Goal: Transaction & Acquisition: Purchase product/service

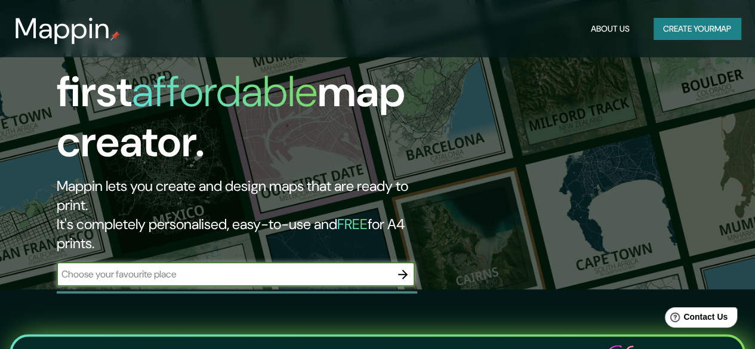
click at [681, 30] on button "Create your map" at bounding box center [697, 29] width 87 height 22
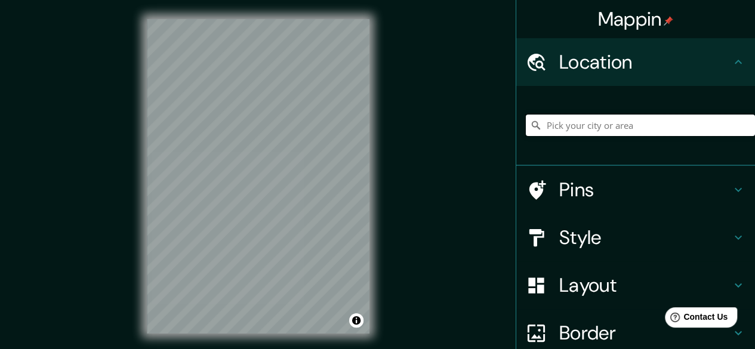
click at [611, 128] on input "Pick your city or area" at bounding box center [640, 125] width 229 height 21
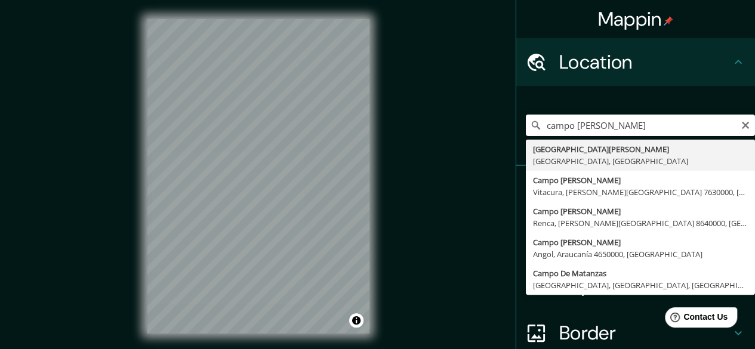
type input "[GEOGRAPHIC_DATA][PERSON_NAME], [GEOGRAPHIC_DATA], [GEOGRAPHIC_DATA]"
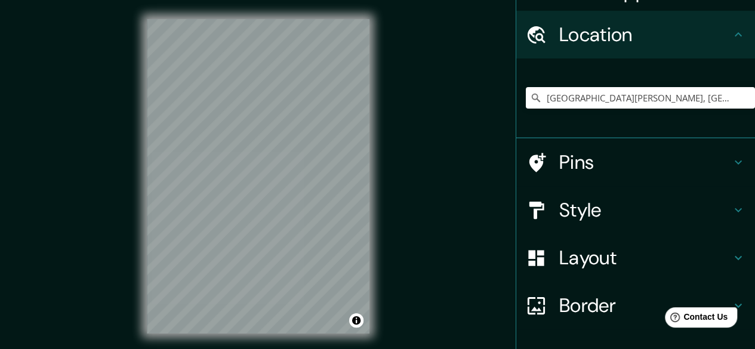
scroll to position [107, 0]
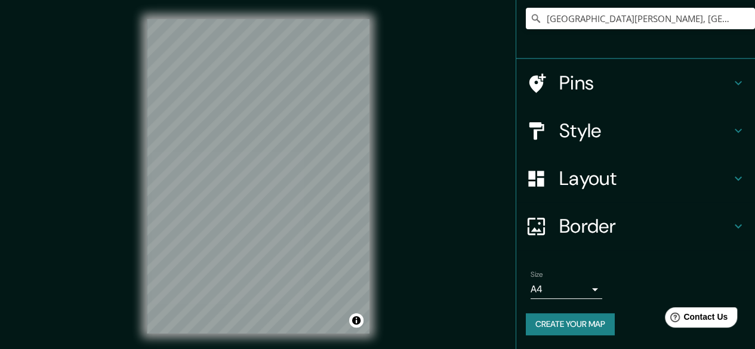
click at [731, 182] on icon at bounding box center [738, 178] width 14 height 14
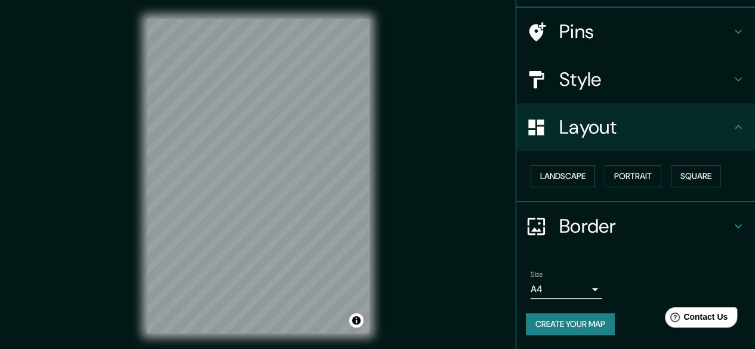
scroll to position [79, 0]
click at [734, 78] on icon at bounding box center [738, 80] width 14 height 14
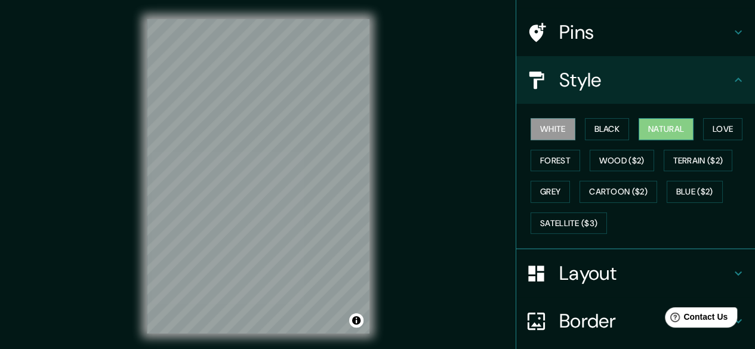
click at [680, 128] on button "Natural" at bounding box center [666, 129] width 55 height 22
click at [721, 136] on button "Love" at bounding box center [722, 129] width 39 height 22
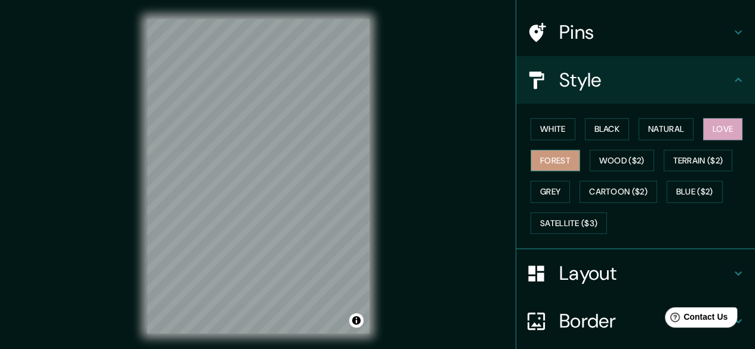
click at [547, 153] on button "Forest" at bounding box center [556, 161] width 50 height 22
click at [721, 78] on h4 "Style" at bounding box center [645, 80] width 172 height 24
click at [721, 36] on h4 "Pins" at bounding box center [645, 32] width 172 height 24
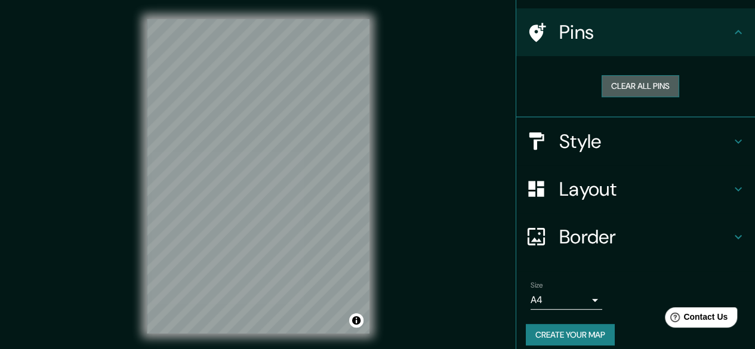
click at [635, 88] on button "Clear all pins" at bounding box center [641, 86] width 78 height 22
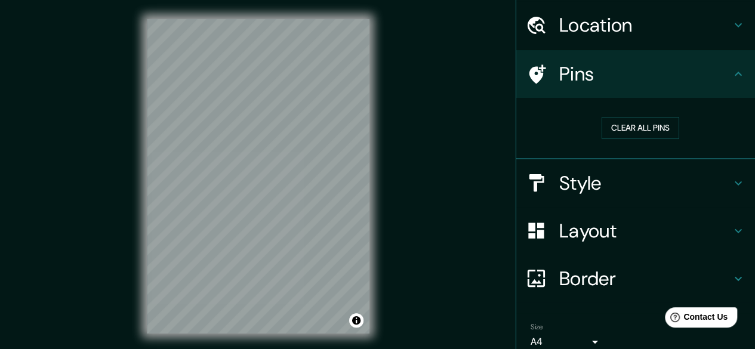
scroll to position [0, 0]
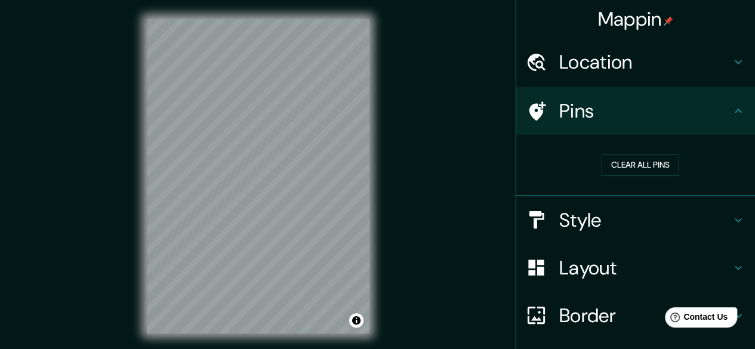
click at [716, 109] on h4 "Pins" at bounding box center [645, 111] width 172 height 24
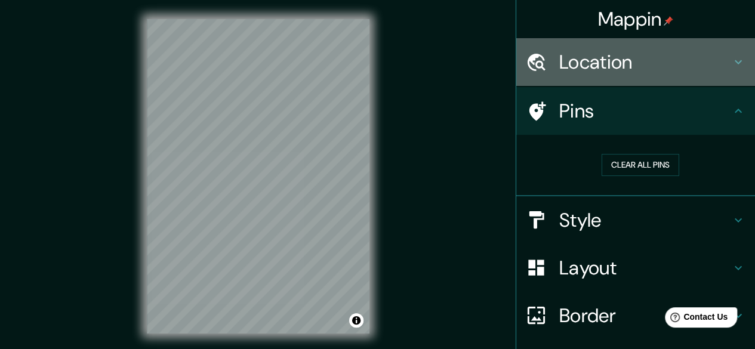
click at [734, 69] on icon at bounding box center [738, 62] width 14 height 14
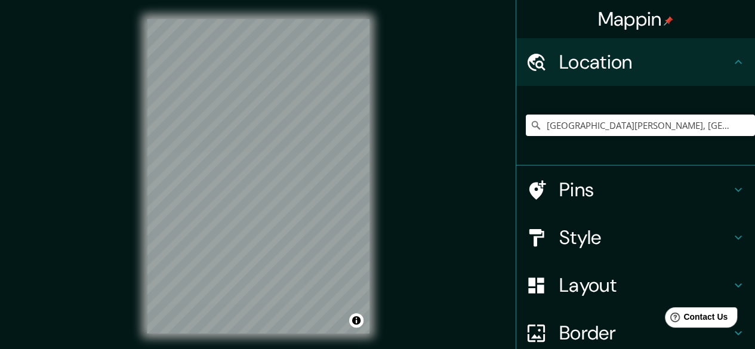
scroll to position [107, 0]
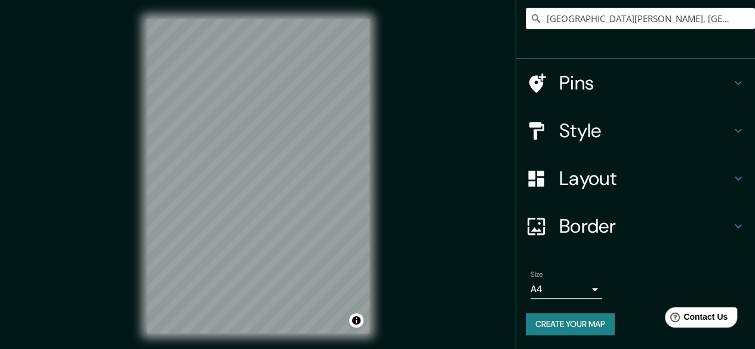
click at [576, 294] on body "Mappin Location [GEOGRAPHIC_DATA][PERSON_NAME], [GEOGRAPHIC_DATA], [GEOGRAPHIC_…" at bounding box center [377, 174] width 755 height 349
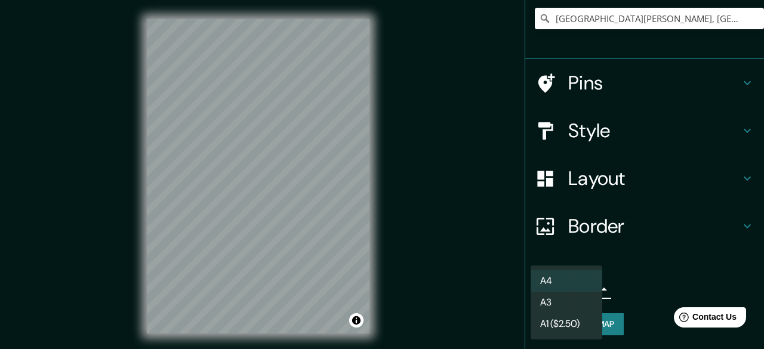
click at [571, 294] on li "A3" at bounding box center [567, 302] width 72 height 21
type input "a4"
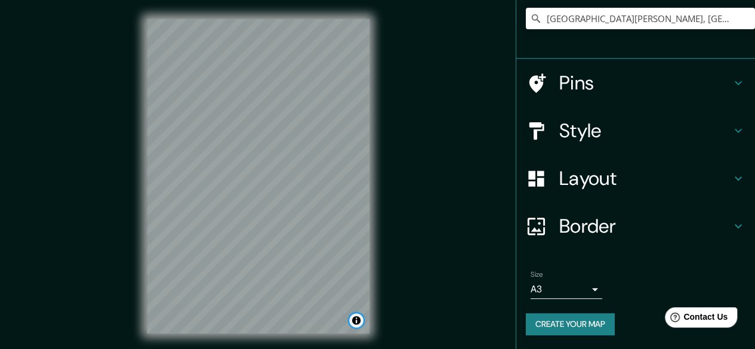
click at [357, 319] on button "Toggle attribution" at bounding box center [356, 320] width 14 height 14
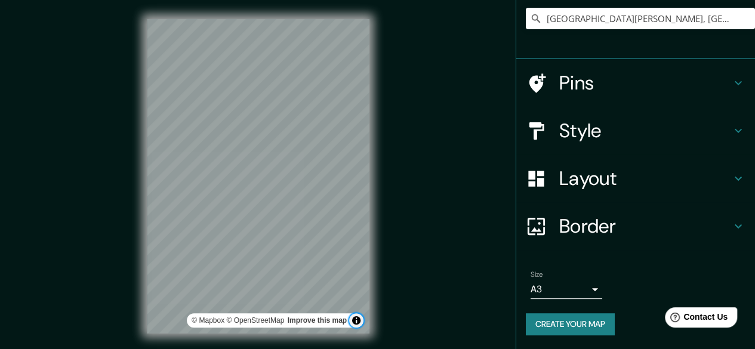
click at [357, 319] on button "Toggle attribution" at bounding box center [356, 320] width 14 height 14
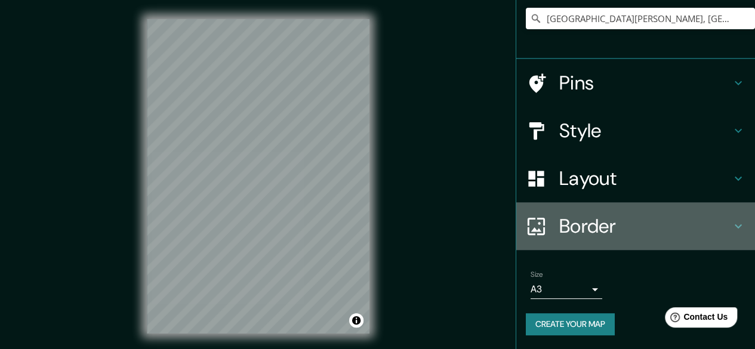
click at [731, 222] on icon at bounding box center [738, 226] width 14 height 14
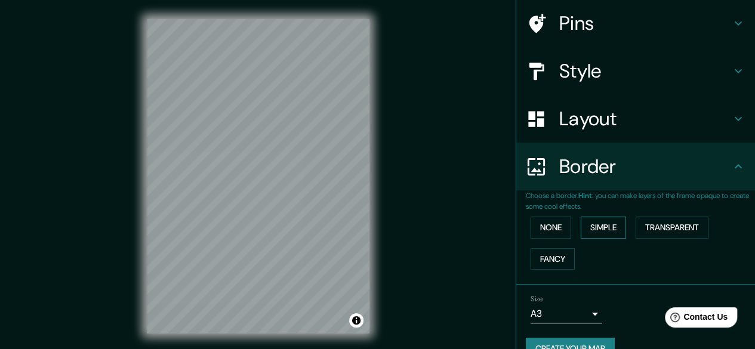
click at [591, 229] on button "Simple" at bounding box center [603, 228] width 45 height 22
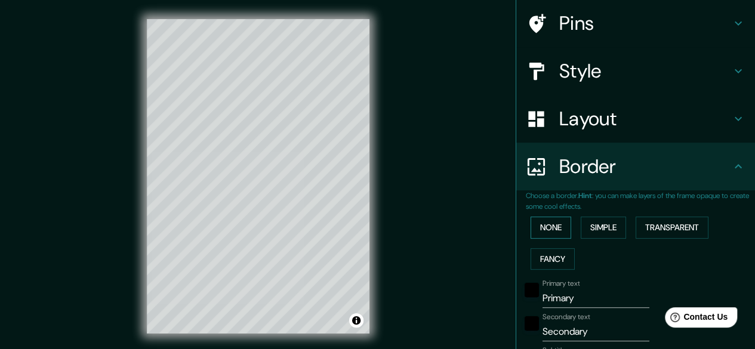
click at [551, 225] on button "None" at bounding box center [551, 228] width 41 height 22
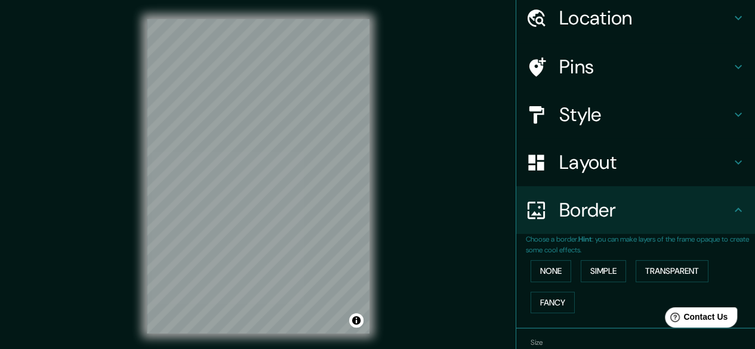
scroll to position [0, 0]
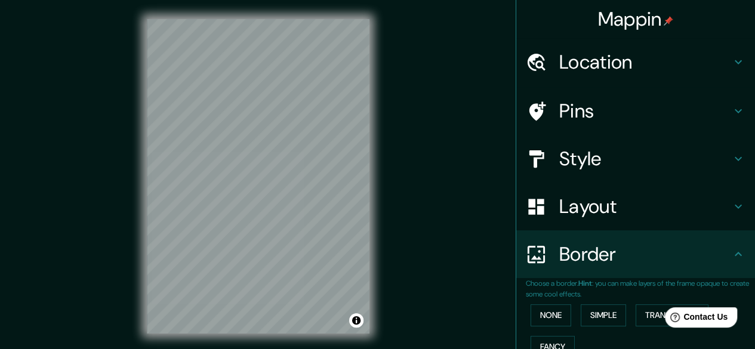
click at [731, 64] on icon at bounding box center [738, 62] width 14 height 14
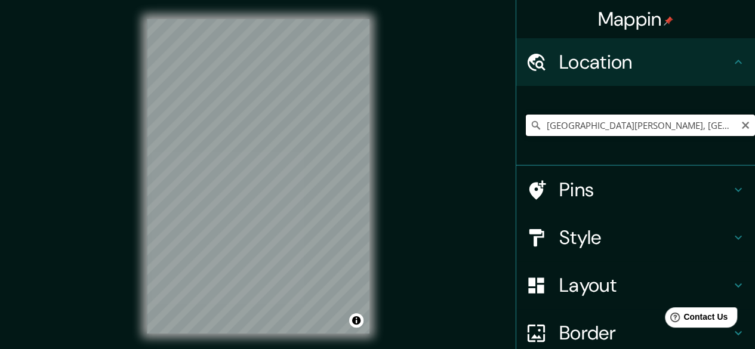
click at [723, 124] on input "[GEOGRAPHIC_DATA][PERSON_NAME], [GEOGRAPHIC_DATA], [GEOGRAPHIC_DATA]" at bounding box center [640, 125] width 229 height 21
click at [705, 129] on input "[GEOGRAPHIC_DATA][PERSON_NAME], [GEOGRAPHIC_DATA], [GEOGRAPHIC_DATA]" at bounding box center [640, 125] width 229 height 21
click at [706, 125] on input "[GEOGRAPHIC_DATA][PERSON_NAME], [GEOGRAPHIC_DATA], [GEOGRAPHIC_DATA]" at bounding box center [640, 125] width 229 height 21
click at [708, 124] on input "[GEOGRAPHIC_DATA][PERSON_NAME], [GEOGRAPHIC_DATA], [GEOGRAPHIC_DATA]" at bounding box center [640, 125] width 229 height 21
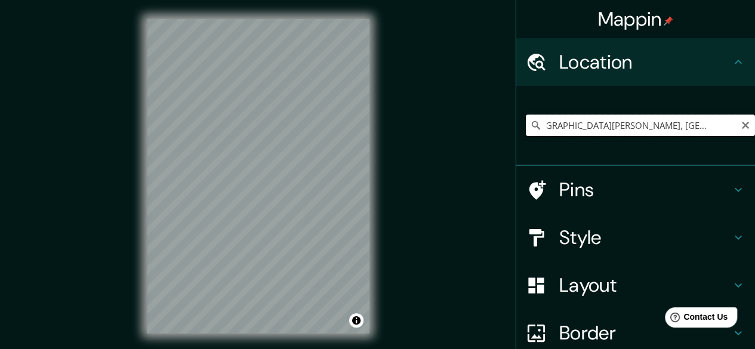
drag, startPoint x: 708, startPoint y: 124, endPoint x: 731, endPoint y: 127, distance: 23.0
click at [731, 127] on input "[GEOGRAPHIC_DATA][PERSON_NAME], [GEOGRAPHIC_DATA], [GEOGRAPHIC_DATA]" at bounding box center [640, 125] width 229 height 21
click at [727, 126] on input "[GEOGRAPHIC_DATA][PERSON_NAME], [GEOGRAPHIC_DATA], [GEOGRAPHIC_DATA]" at bounding box center [640, 125] width 229 height 21
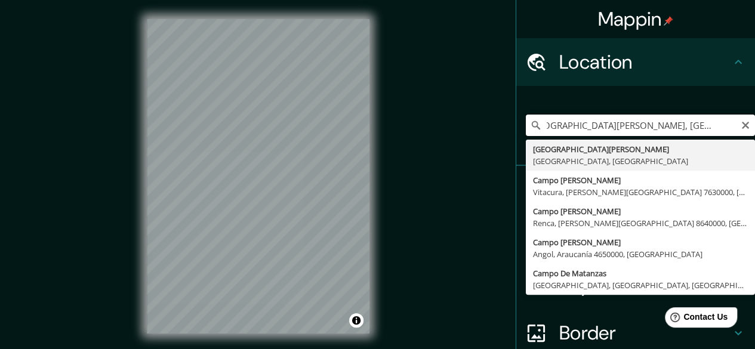
scroll to position [0, 13]
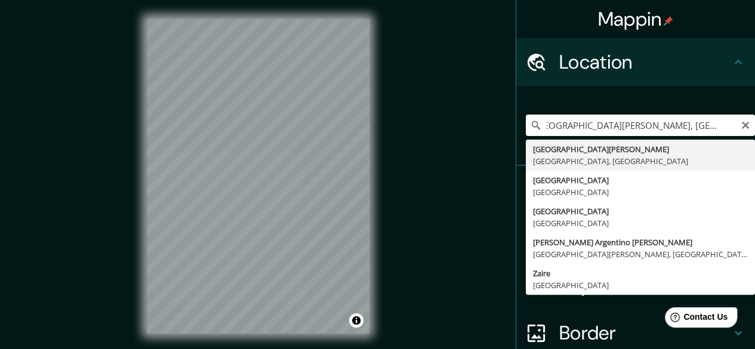
type input "[GEOGRAPHIC_DATA][PERSON_NAME], [GEOGRAPHIC_DATA], [GEOGRAPHIC_DATA]"
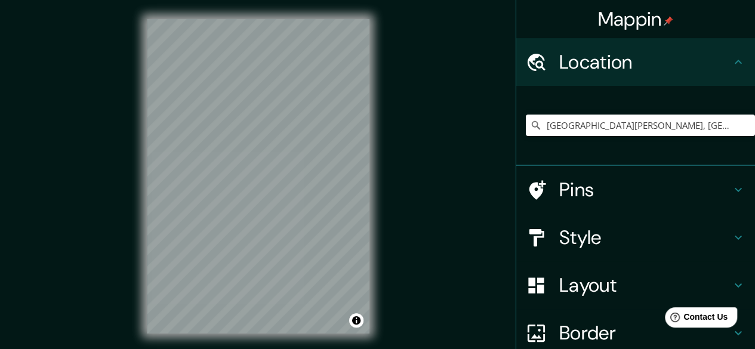
click at [731, 57] on icon at bounding box center [738, 62] width 14 height 14
click at [615, 177] on div "Pins" at bounding box center [636, 190] width 239 height 48
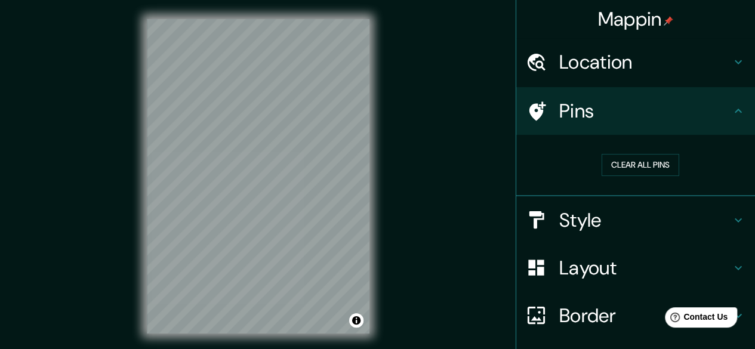
click at [631, 33] on div "Mappin" at bounding box center [636, 19] width 239 height 38
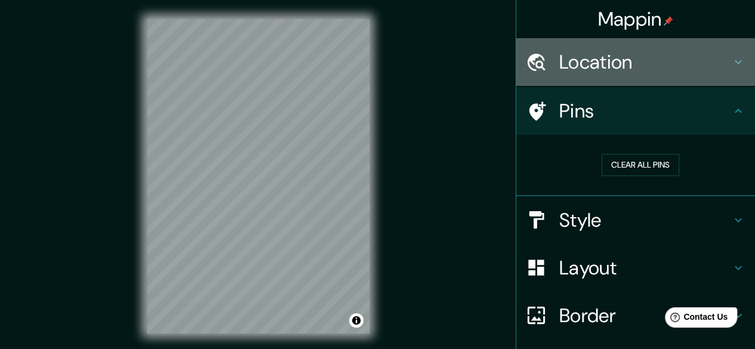
click at [731, 58] on icon at bounding box center [738, 62] width 14 height 14
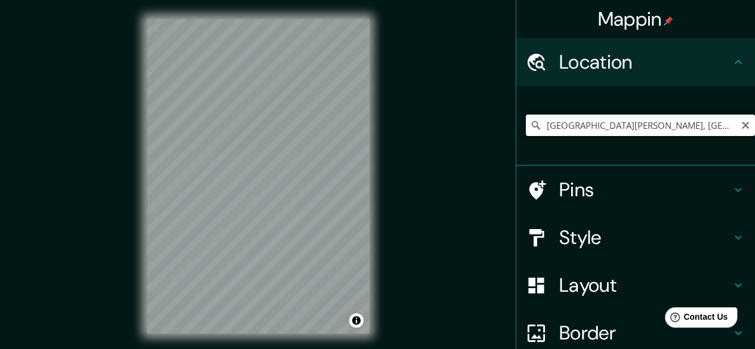
scroll to position [0, 23]
drag, startPoint x: 537, startPoint y: 126, endPoint x: 764, endPoint y: 142, distance: 226.8
click at [755, 142] on html "Mappin Location [GEOGRAPHIC_DATA][PERSON_NAME], [GEOGRAPHIC_DATA], [GEOGRAPHIC_…" at bounding box center [377, 174] width 755 height 349
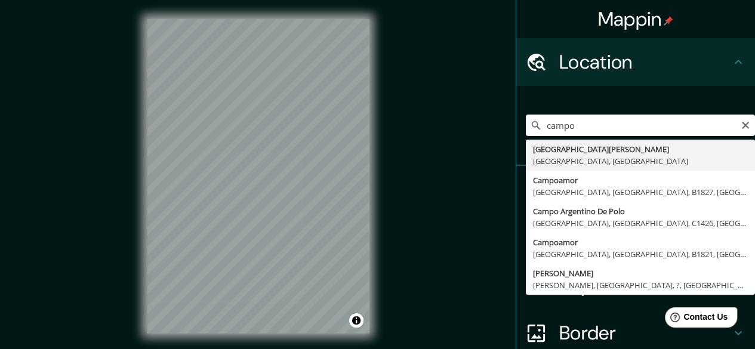
type input "[GEOGRAPHIC_DATA][PERSON_NAME], [GEOGRAPHIC_DATA], [GEOGRAPHIC_DATA]"
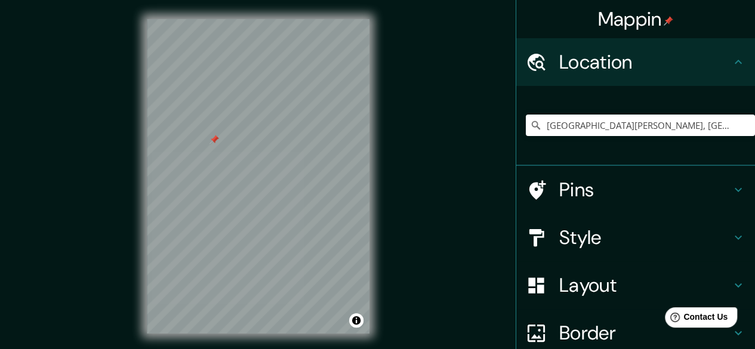
drag, startPoint x: 204, startPoint y: 128, endPoint x: 214, endPoint y: 140, distance: 15.7
click at [214, 140] on div at bounding box center [215, 140] width 10 height 10
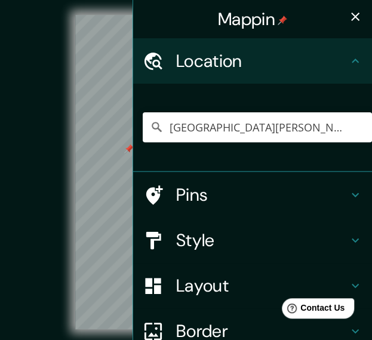
click at [346, 24] on button "button" at bounding box center [355, 17] width 24 height 24
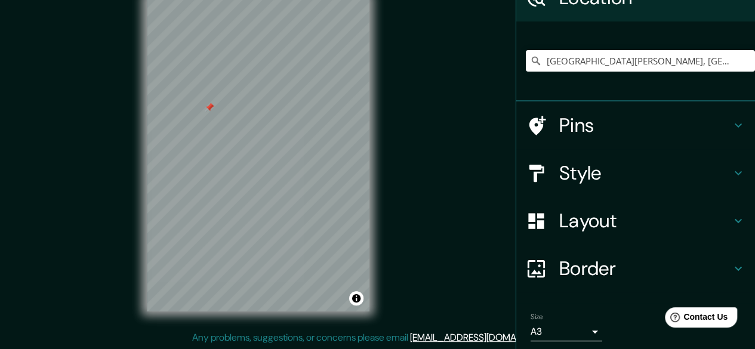
scroll to position [47, 0]
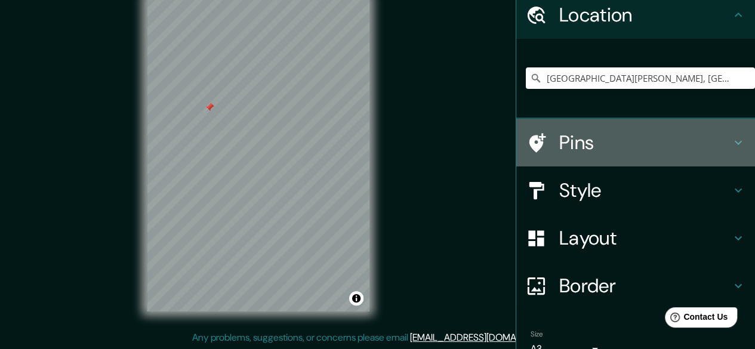
click at [562, 133] on h4 "Pins" at bounding box center [645, 143] width 172 height 24
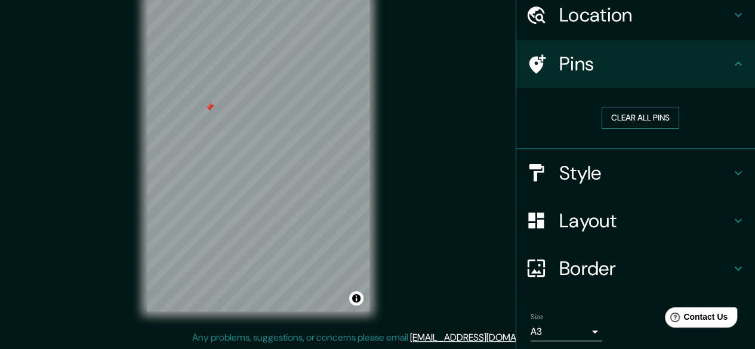
click at [610, 116] on button "Clear all pins" at bounding box center [641, 118] width 78 height 22
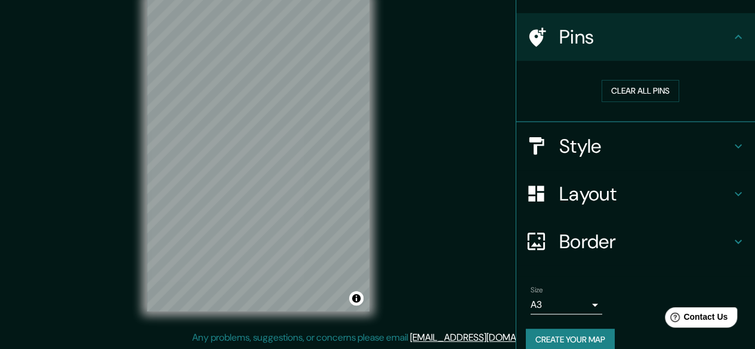
scroll to position [88, 0]
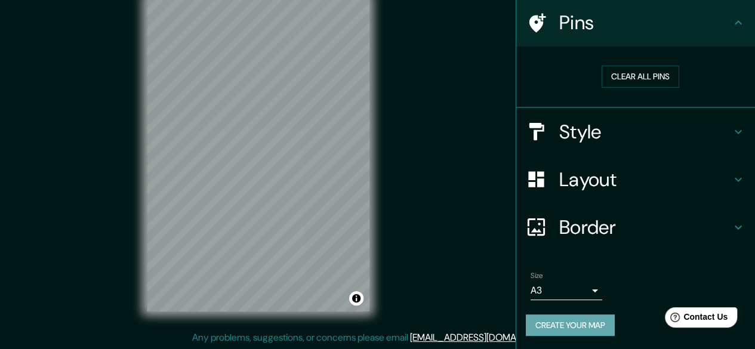
click at [577, 327] on button "Create your map" at bounding box center [570, 326] width 89 height 22
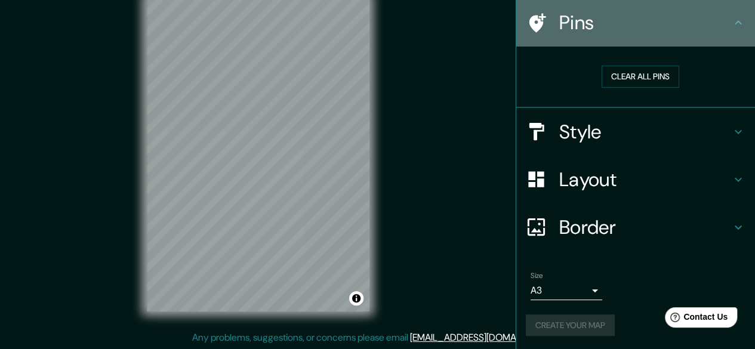
click at [731, 20] on icon at bounding box center [738, 23] width 14 height 14
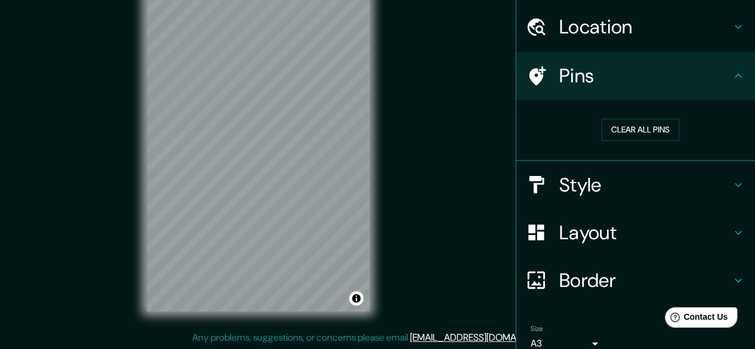
scroll to position [0, 0]
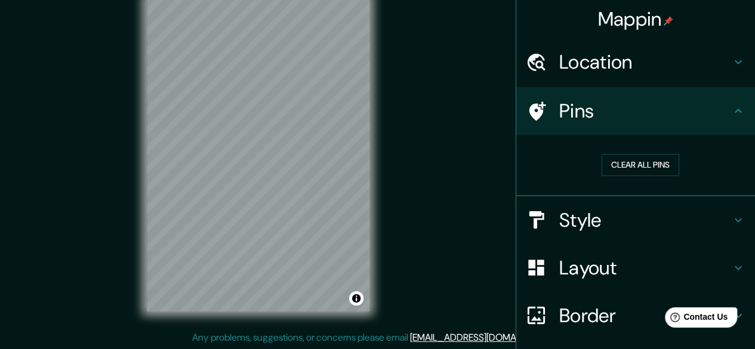
click at [717, 109] on h4 "Pins" at bounding box center [645, 111] width 172 height 24
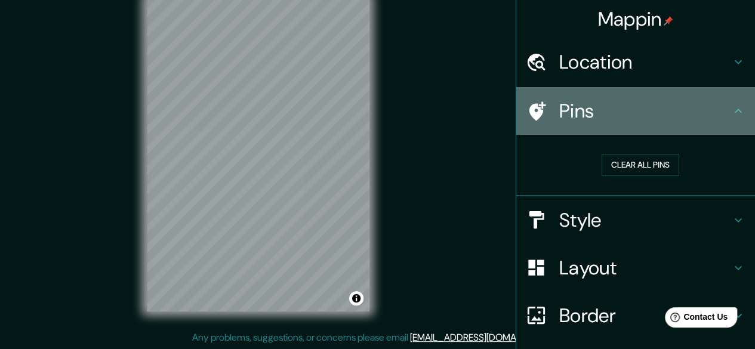
click at [731, 112] on icon at bounding box center [738, 111] width 14 height 14
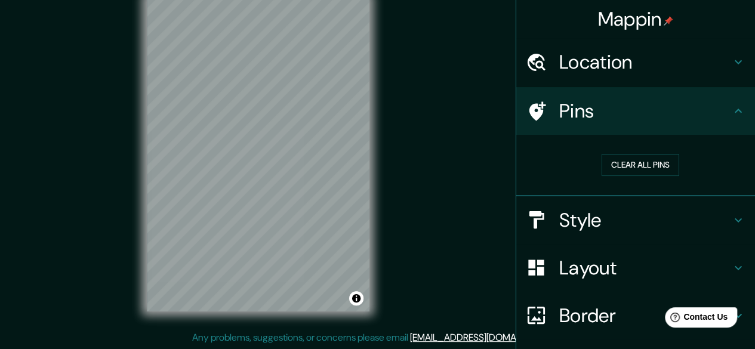
click at [732, 63] on icon at bounding box center [738, 62] width 14 height 14
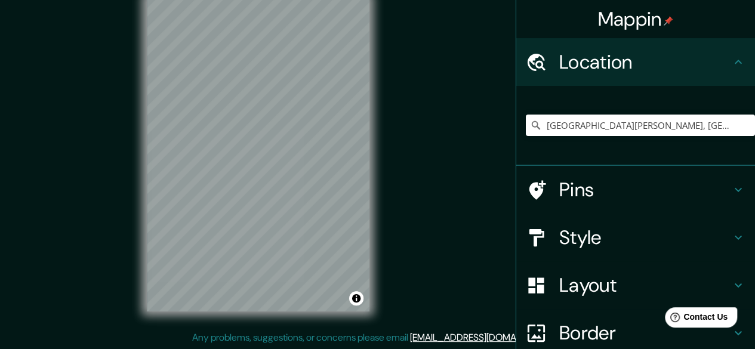
click at [735, 63] on icon at bounding box center [738, 62] width 7 height 4
click at [731, 60] on icon at bounding box center [738, 62] width 14 height 14
click at [359, 299] on button "Toggle attribution" at bounding box center [356, 298] width 14 height 14
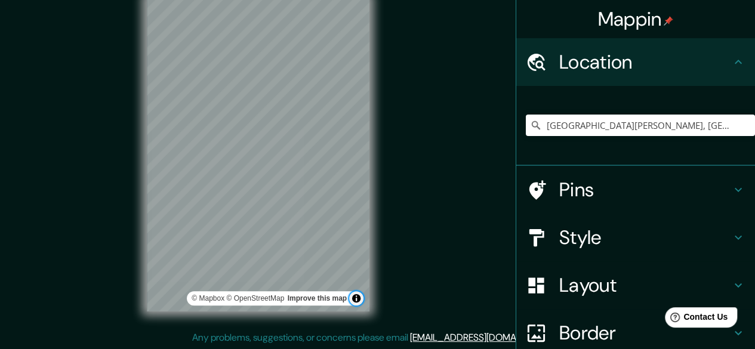
click at [359, 299] on button "Toggle attribution" at bounding box center [356, 298] width 14 height 14
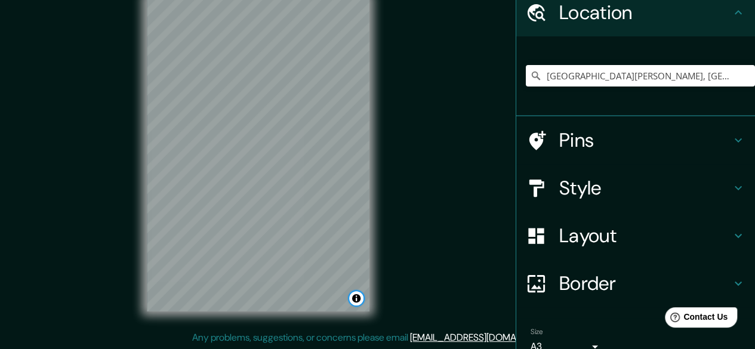
scroll to position [107, 0]
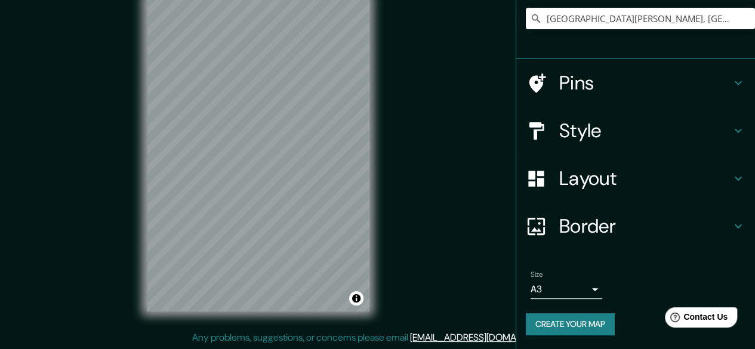
click at [571, 324] on button "Create your map" at bounding box center [570, 324] width 89 height 22
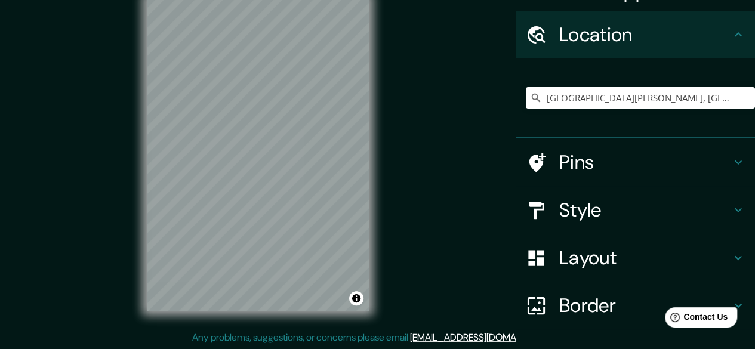
scroll to position [0, 0]
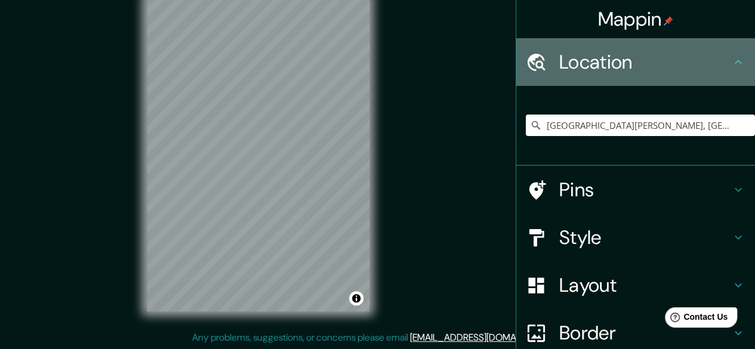
click at [731, 64] on icon at bounding box center [738, 62] width 14 height 14
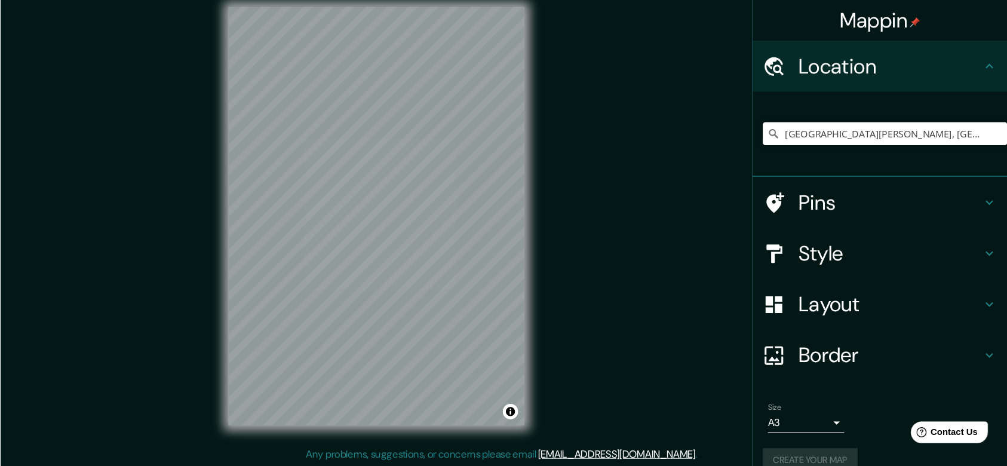
scroll to position [10, 0]
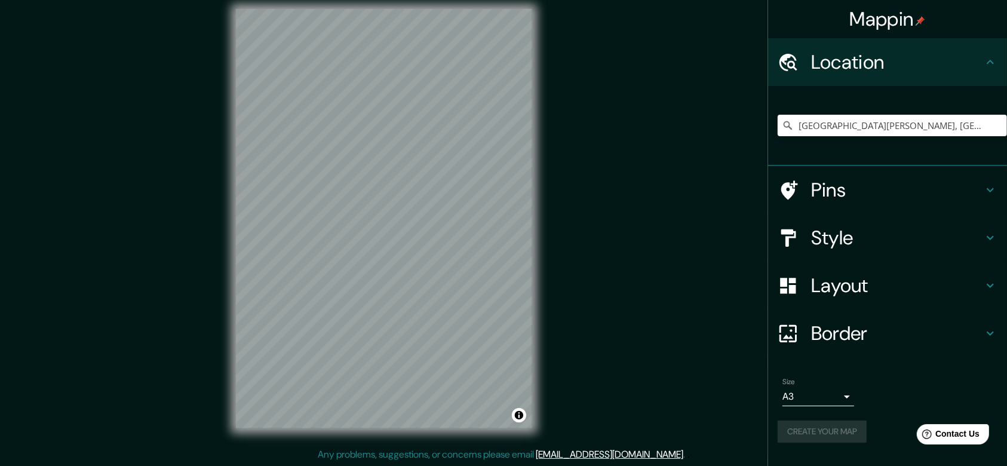
drag, startPoint x: 755, startPoint y: 0, endPoint x: 617, endPoint y: 352, distance: 377.6
click at [616, 349] on div "© Mapbox © OpenStreetMap Improve this map" at bounding box center [384, 218] width 906 height 419
click at [755, 349] on button "Create your map" at bounding box center [821, 431] width 89 height 22
click at [755, 64] on h4 "Location" at bounding box center [897, 62] width 172 height 24
click at [755, 4] on div "Mappin" at bounding box center [887, 19] width 239 height 38
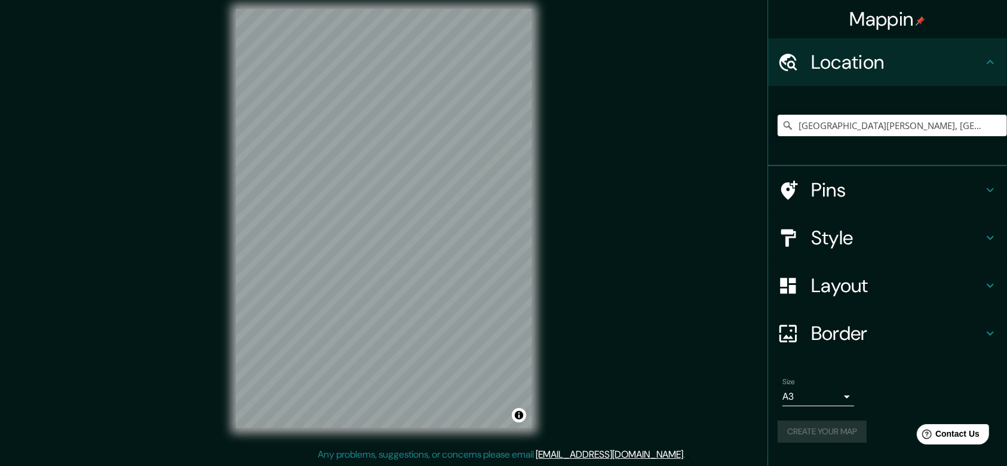
click at [755, 19] on h4 "Mappin" at bounding box center [888, 19] width 76 height 24
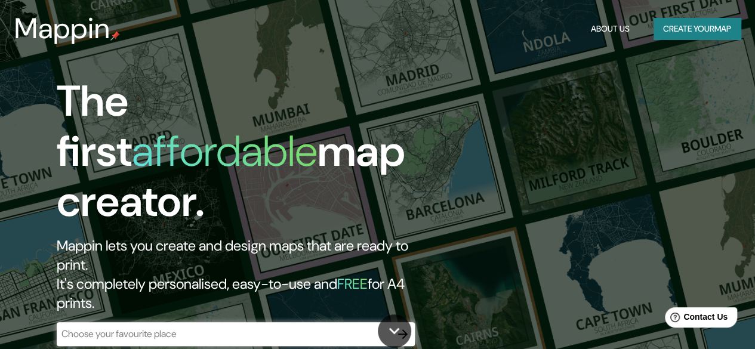
click at [707, 36] on button "Create your map" at bounding box center [697, 29] width 87 height 22
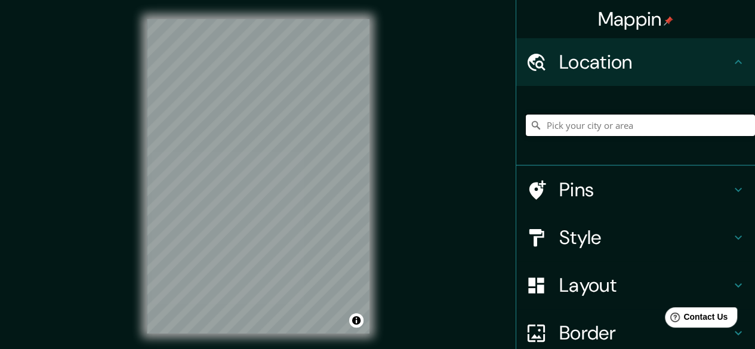
click at [607, 121] on input "Pick your city or area" at bounding box center [640, 125] width 229 height 21
type input "[GEOGRAPHIC_DATA][PERSON_NAME], [GEOGRAPHIC_DATA], [GEOGRAPHIC_DATA]"
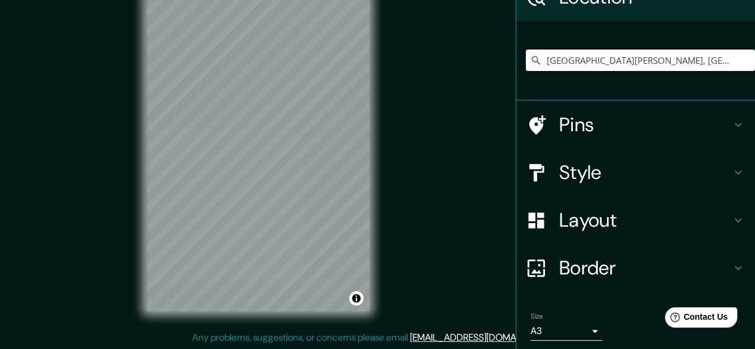
scroll to position [107, 0]
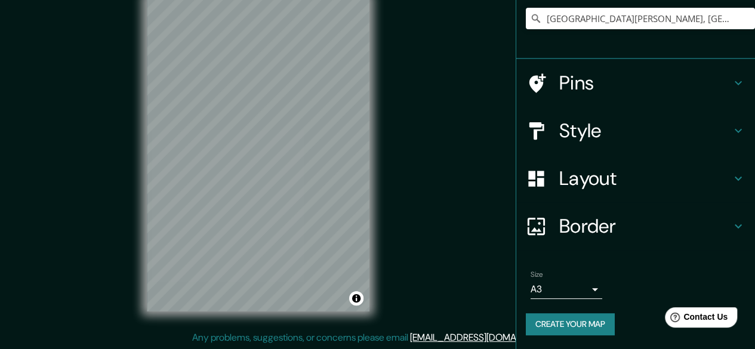
click at [650, 139] on h4 "Style" at bounding box center [645, 131] width 172 height 24
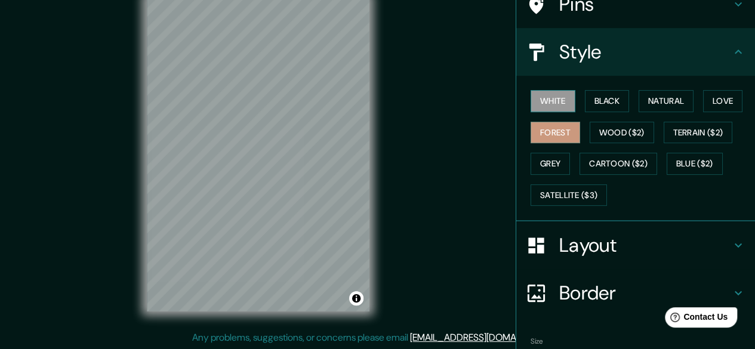
click at [555, 106] on button "White" at bounding box center [553, 101] width 45 height 22
click at [546, 120] on div "White Black Natural Love Forest Wood ($2) Terrain ($2) Grey Cartoon ($2) Blue (…" at bounding box center [640, 147] width 229 height 125
click at [552, 128] on button "Forest" at bounding box center [556, 133] width 50 height 22
click at [703, 100] on button "Love" at bounding box center [722, 101] width 39 height 22
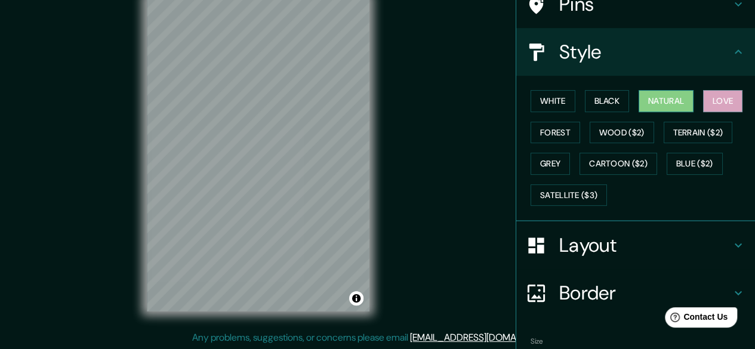
click at [682, 102] on button "Natural" at bounding box center [666, 101] width 55 height 22
click at [559, 245] on h4 "Layout" at bounding box center [645, 245] width 172 height 24
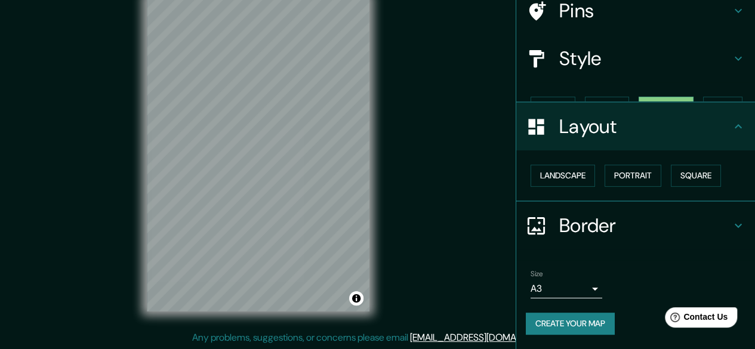
scroll to position [79, 0]
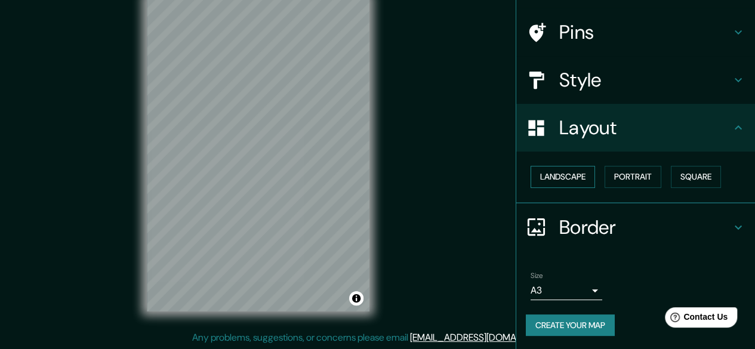
click at [555, 179] on button "Landscape" at bounding box center [563, 177] width 64 height 22
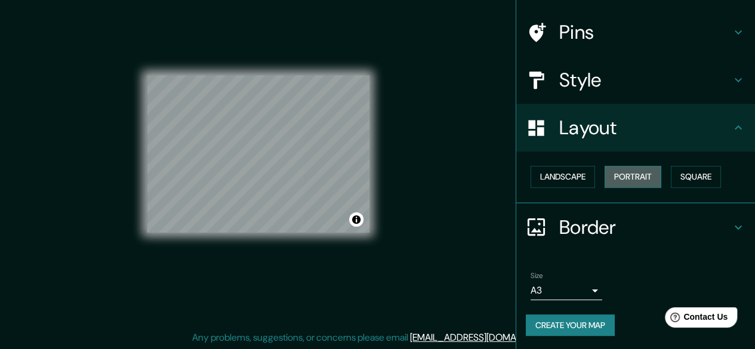
click at [631, 182] on button "Portrait" at bounding box center [633, 177] width 57 height 22
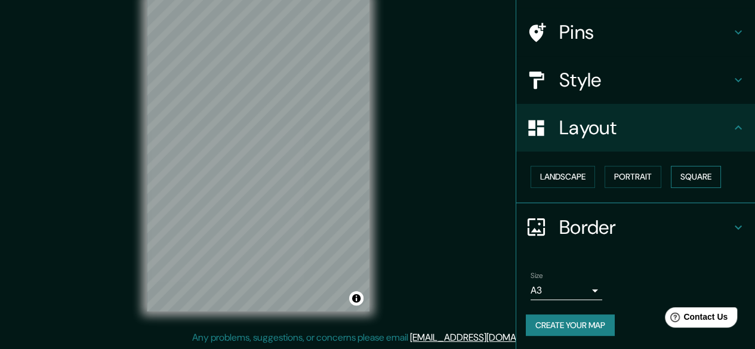
click at [675, 174] on button "Square" at bounding box center [696, 177] width 50 height 22
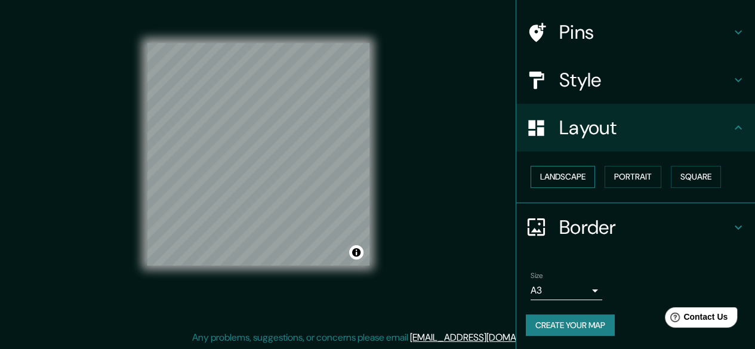
click at [574, 174] on button "Landscape" at bounding box center [563, 177] width 64 height 22
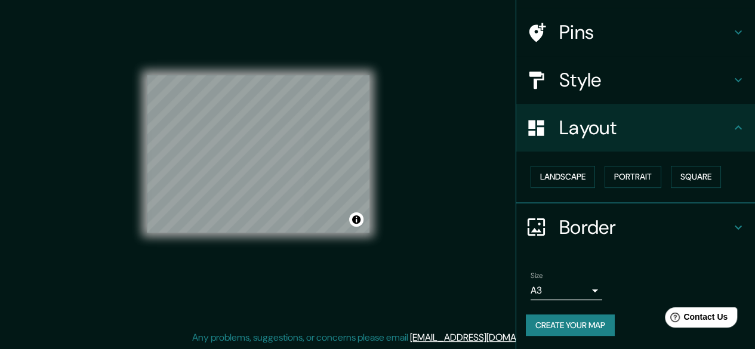
click at [573, 319] on button "Create your map" at bounding box center [570, 326] width 89 height 22
click at [561, 327] on div "Create your map" at bounding box center [636, 326] width 220 height 22
click at [576, 324] on button "Create your map" at bounding box center [570, 326] width 89 height 22
click at [731, 225] on icon at bounding box center [738, 227] width 14 height 14
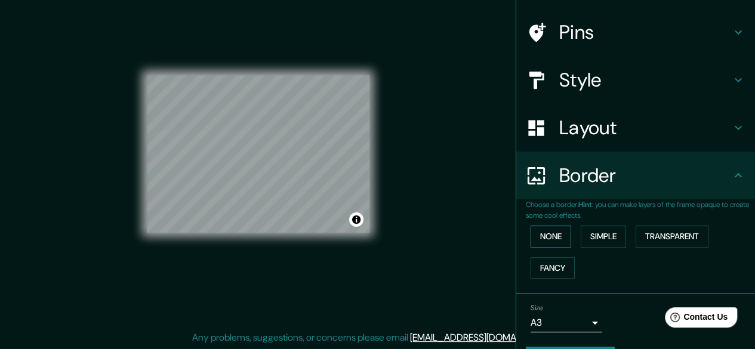
click at [535, 230] on button "None" at bounding box center [551, 237] width 41 height 22
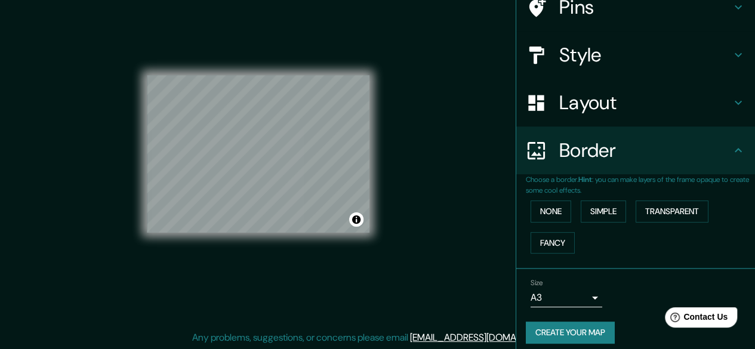
scroll to position [111, 0]
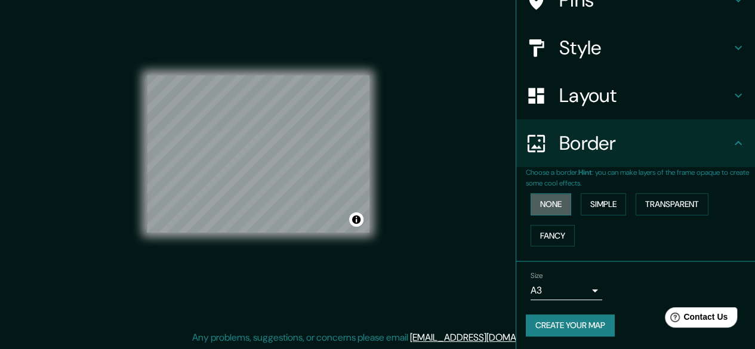
click at [537, 199] on button "None" at bounding box center [551, 204] width 41 height 22
click at [596, 199] on button "Simple" at bounding box center [603, 204] width 45 height 22
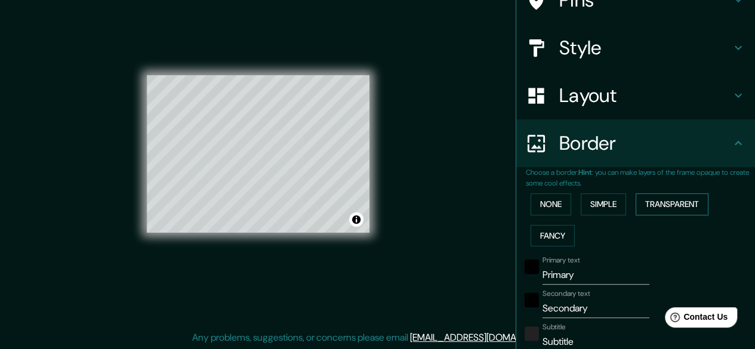
click at [663, 202] on button "Transparent" at bounding box center [672, 204] width 73 height 22
click at [537, 204] on button "None" at bounding box center [551, 204] width 41 height 22
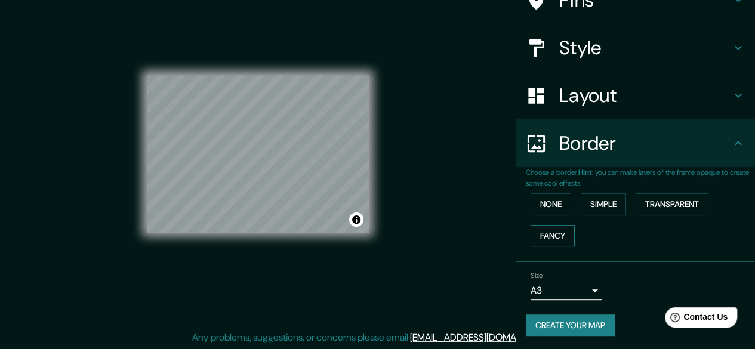
click at [551, 233] on button "Fancy" at bounding box center [553, 236] width 44 height 22
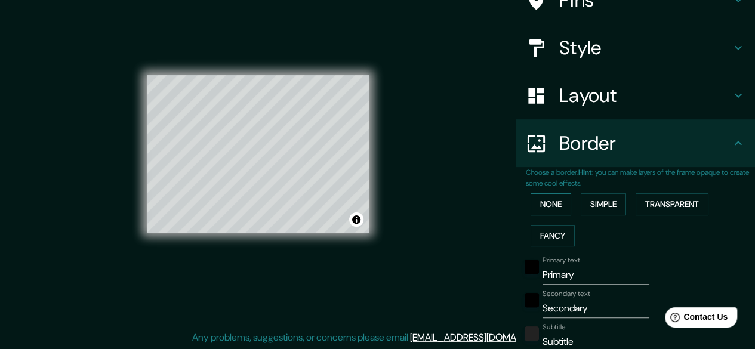
click at [540, 210] on button "None" at bounding box center [551, 204] width 41 height 22
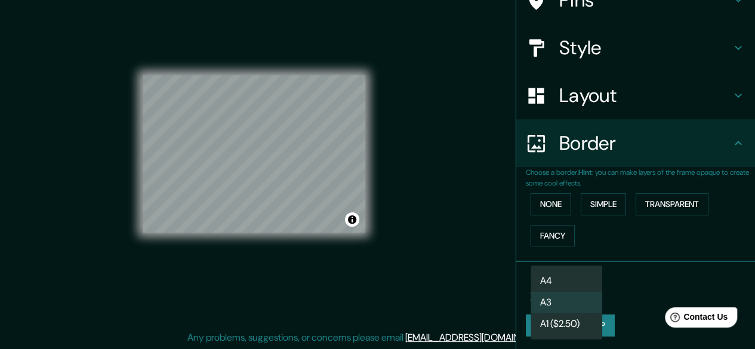
click at [574, 290] on body "Mappin Location [GEOGRAPHIC_DATA][PERSON_NAME], [GEOGRAPHIC_DATA], [GEOGRAPHIC_…" at bounding box center [377, 152] width 755 height 349
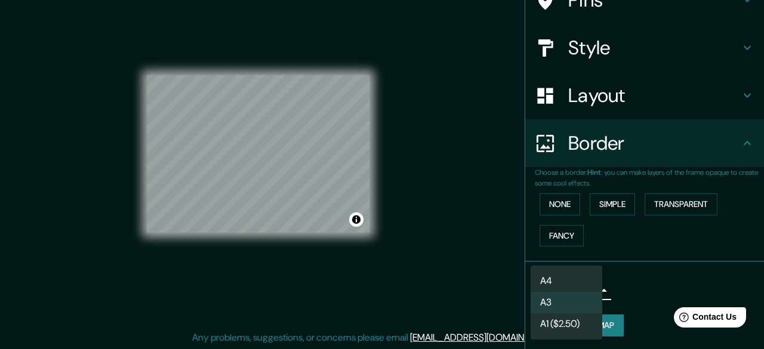
click at [467, 273] on div at bounding box center [382, 174] width 764 height 349
